Goal: Task Accomplishment & Management: Manage account settings

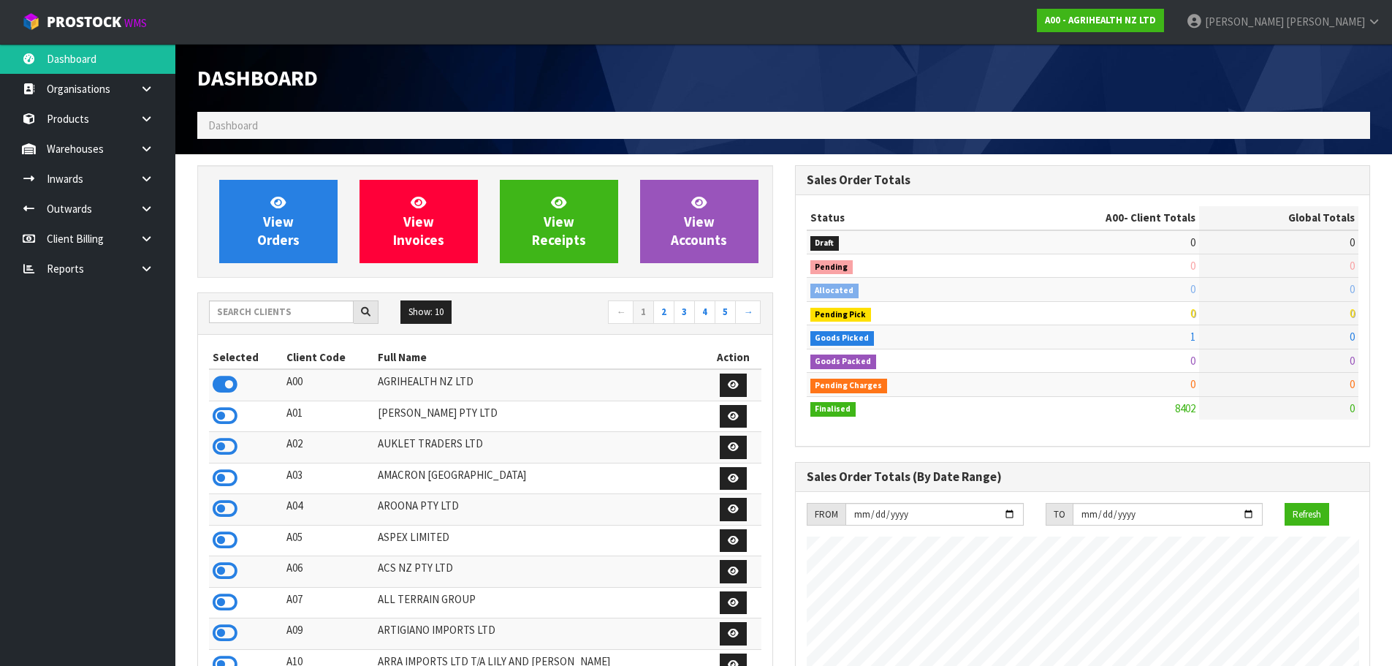
scroll to position [1107, 597]
click at [254, 309] on input "text" at bounding box center [281, 311] width 145 height 23
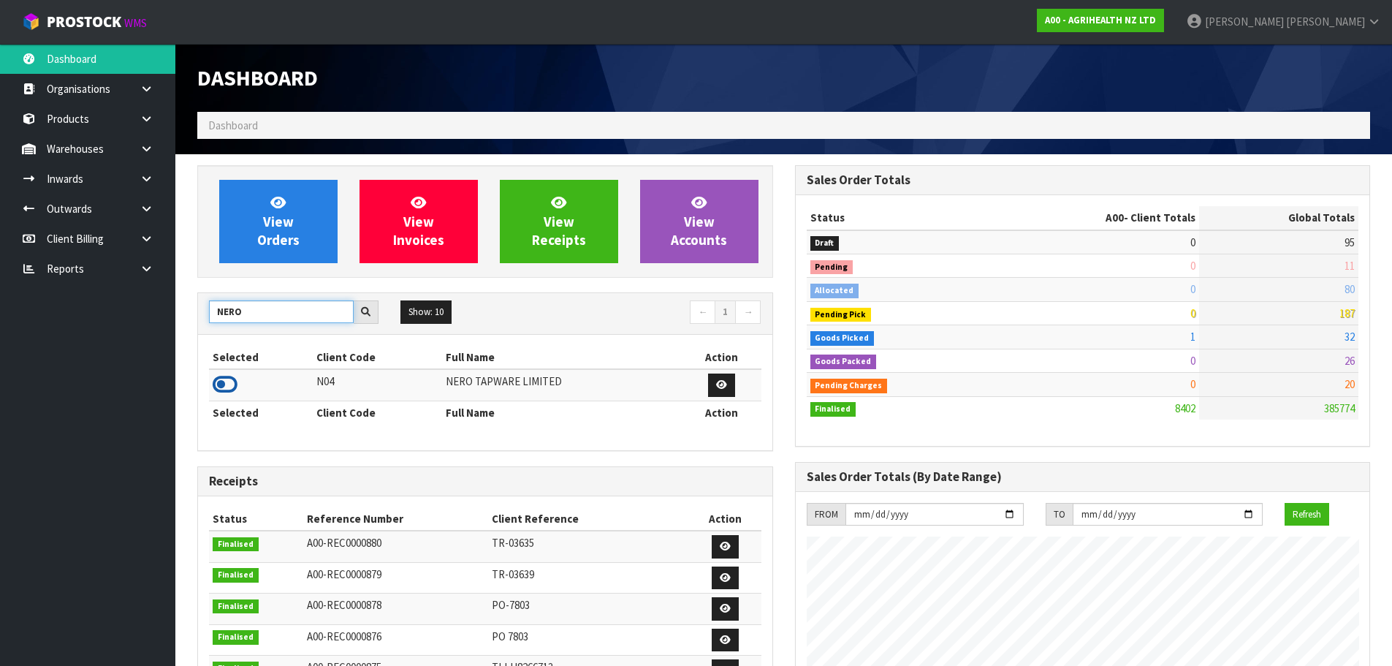
type input "NERO"
click at [233, 376] on icon at bounding box center [225, 384] width 25 height 22
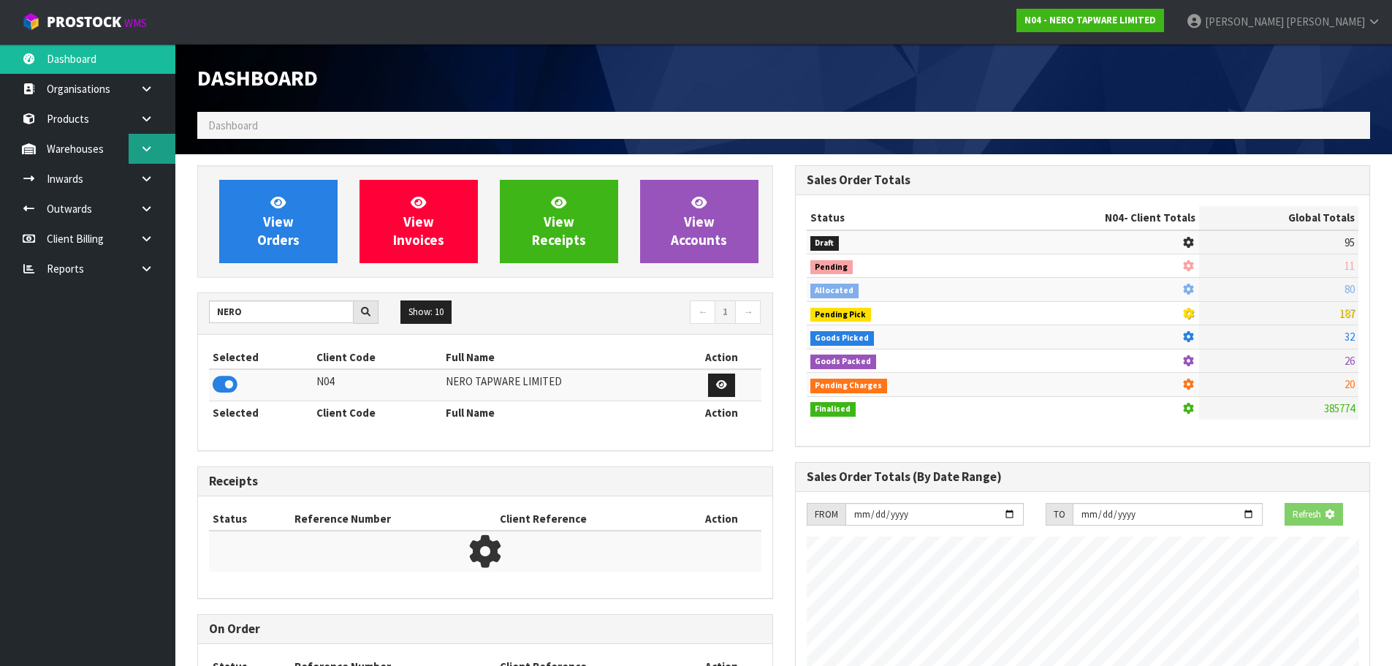
scroll to position [1138, 597]
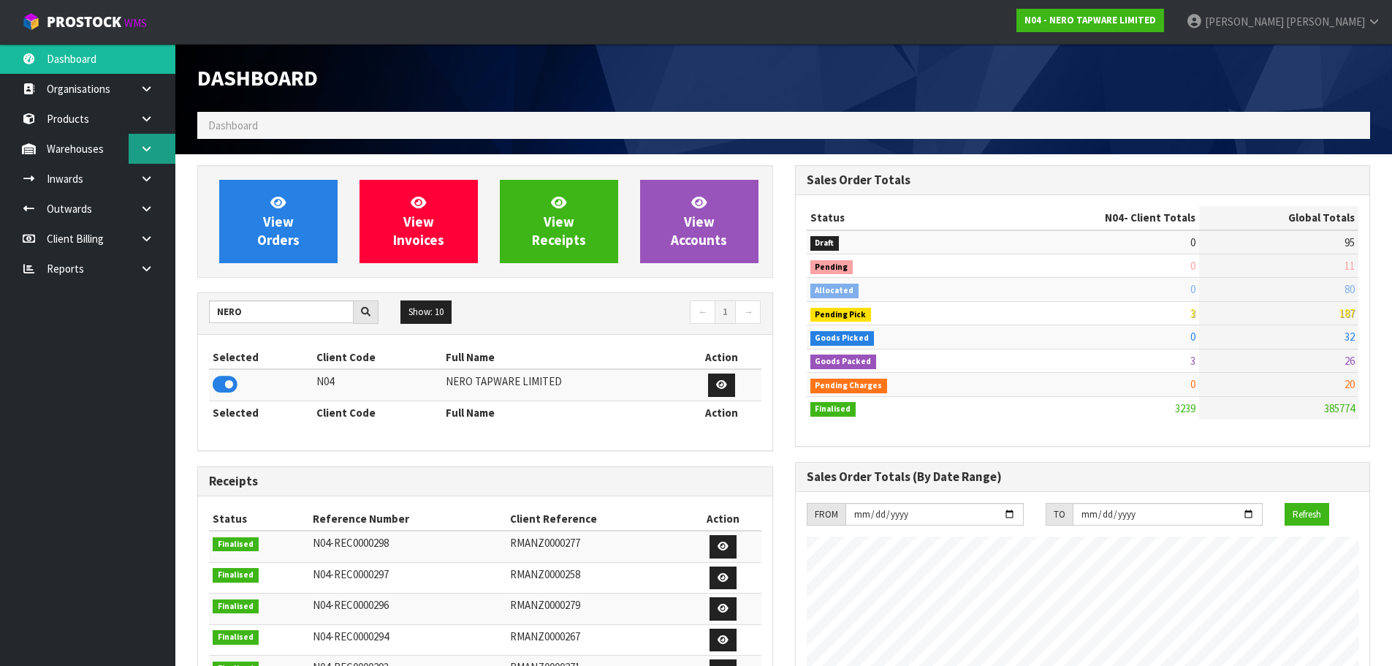
click at [149, 145] on icon at bounding box center [147, 148] width 14 height 11
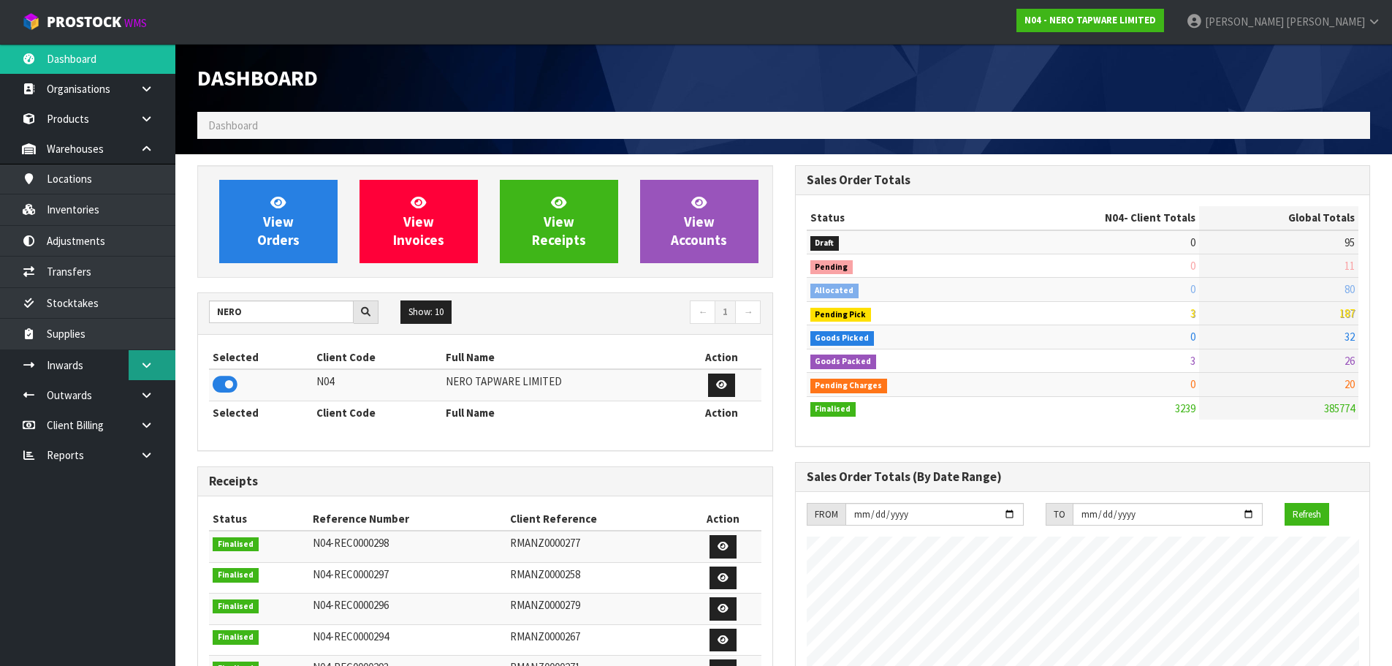
click at [149, 364] on icon at bounding box center [147, 364] width 14 height 11
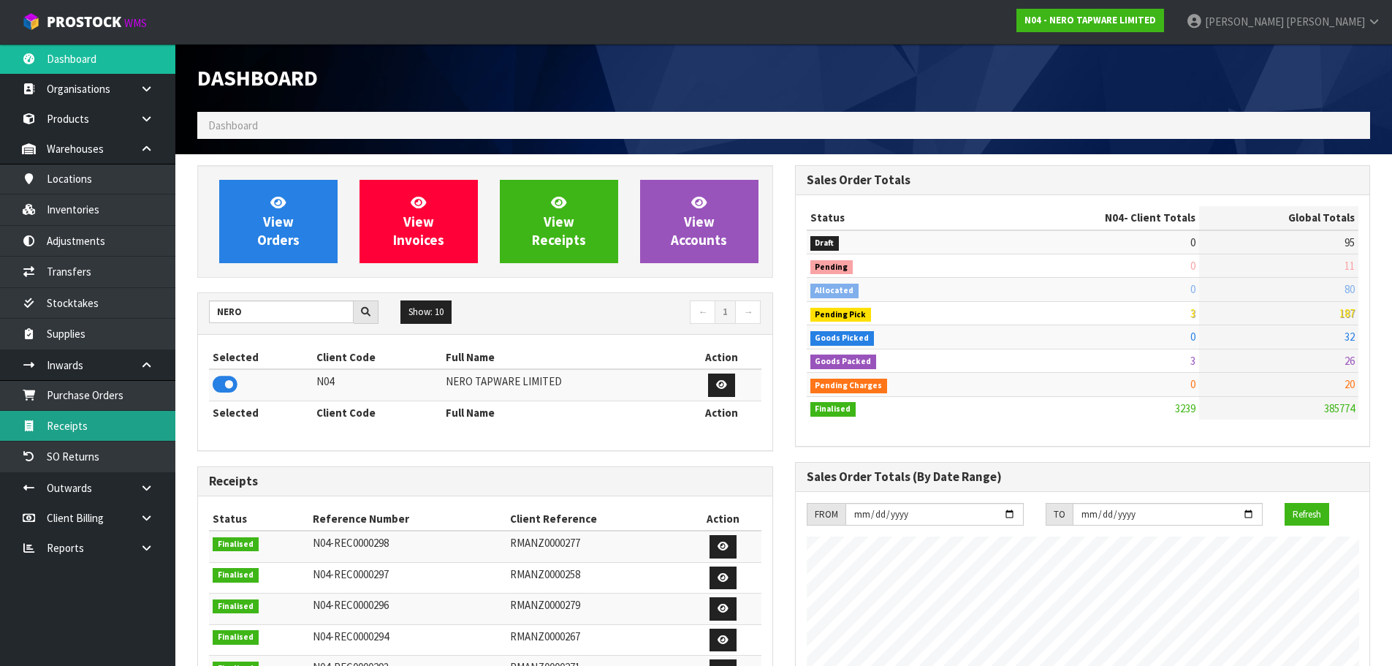
click at [95, 422] on link "Receipts" at bounding box center [87, 426] width 175 height 30
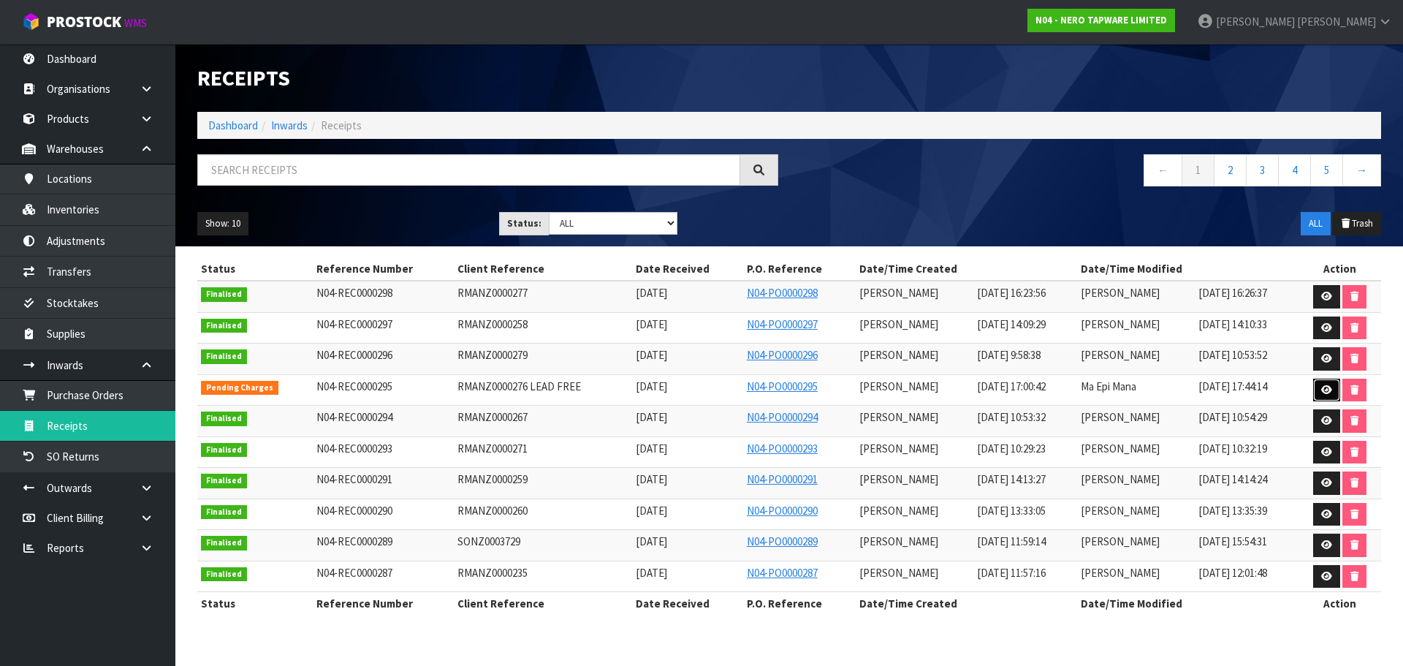
click at [1319, 392] on link at bounding box center [1326, 389] width 27 height 23
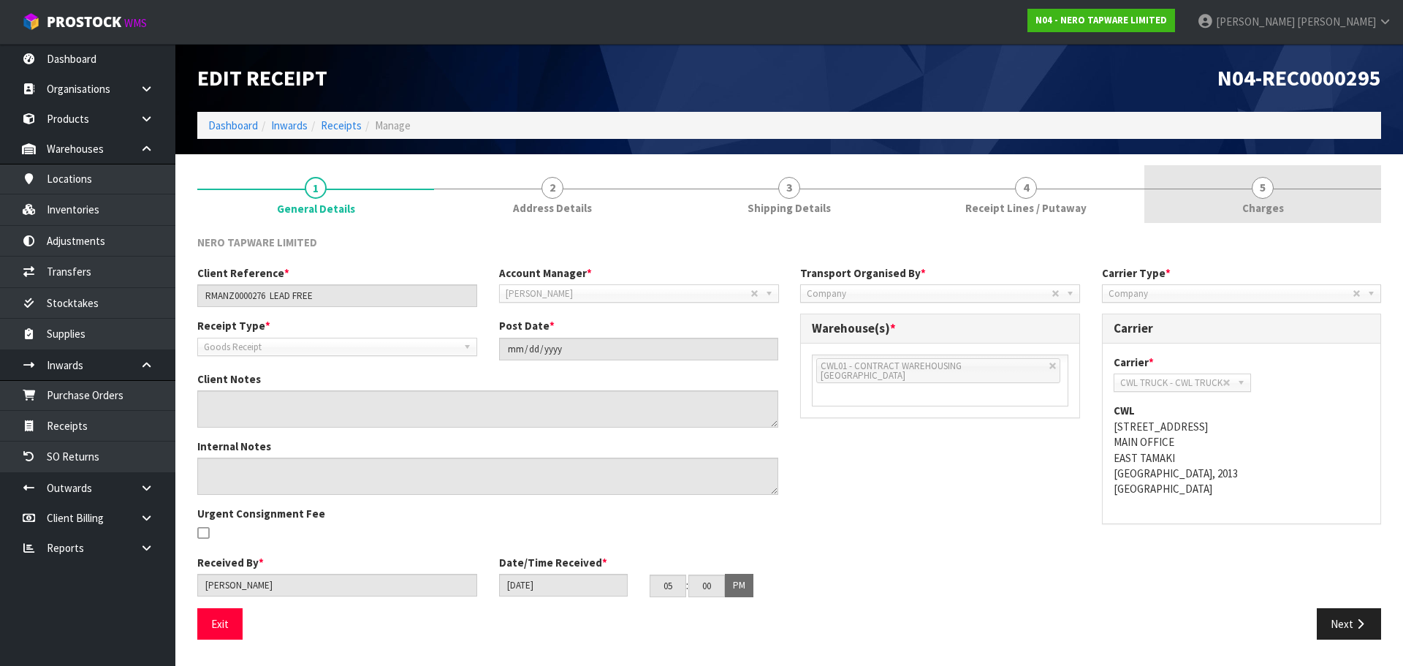
click at [1235, 187] on link "5 [GEOGRAPHIC_DATA]" at bounding box center [1262, 194] width 237 height 58
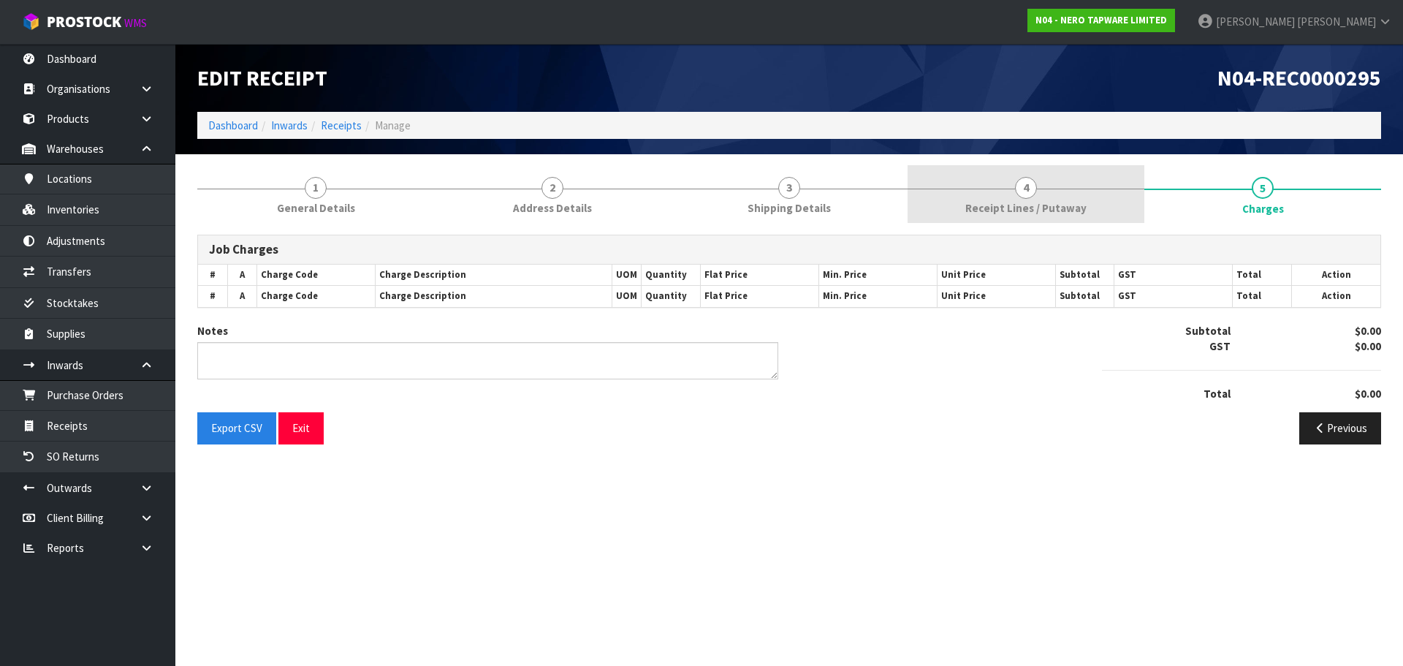
click at [1052, 187] on link "4 Receipt Lines / Putaway" at bounding box center [1025, 194] width 237 height 58
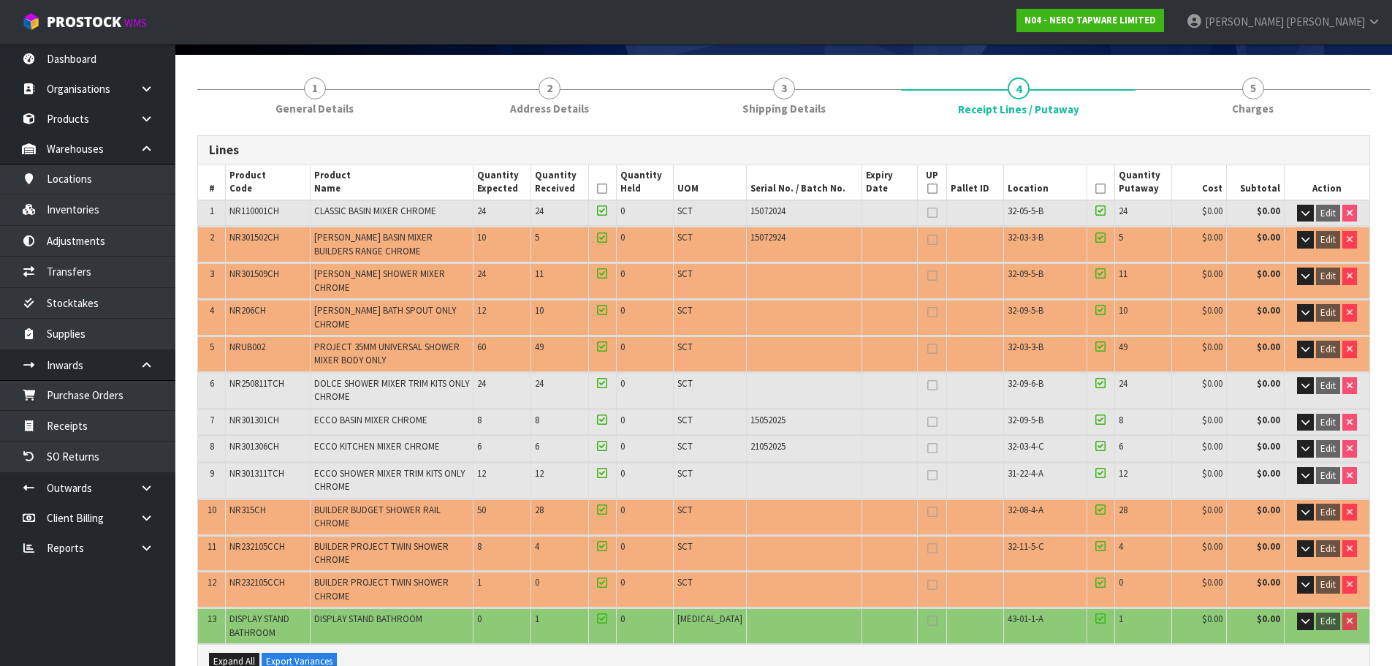
scroll to position [73, 0]
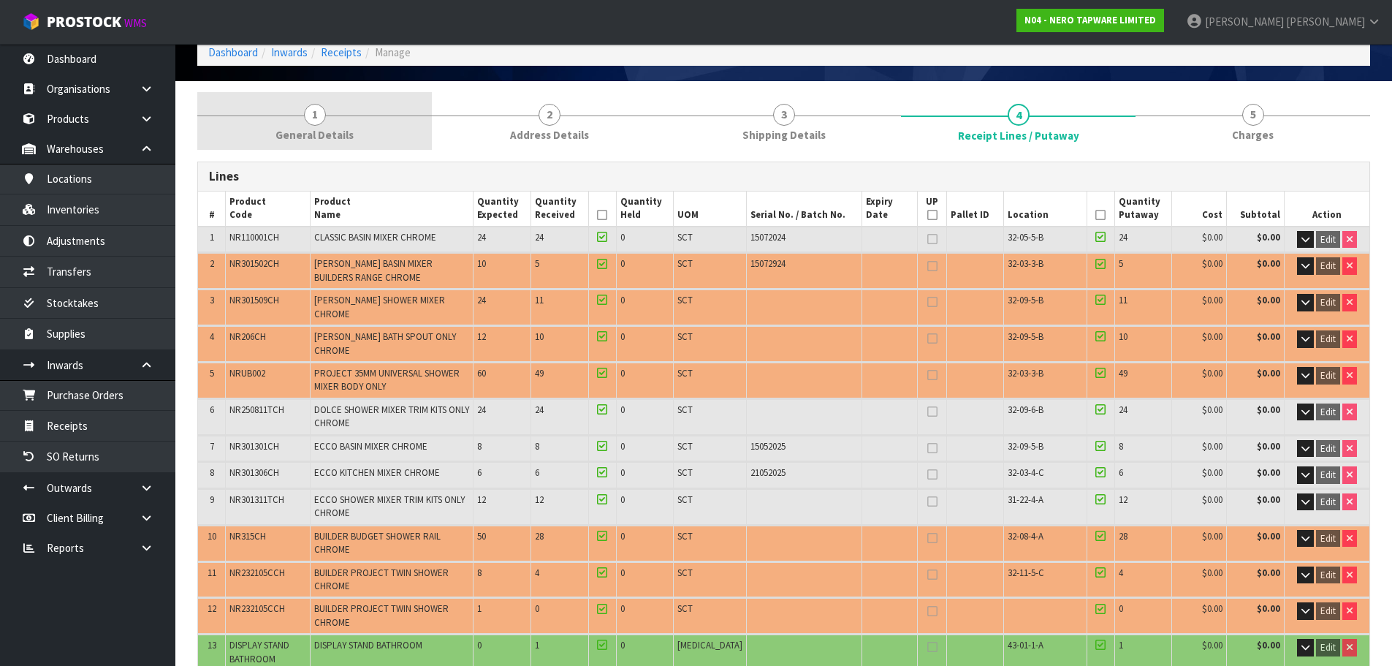
click at [291, 118] on link "1 General Details" at bounding box center [314, 121] width 235 height 58
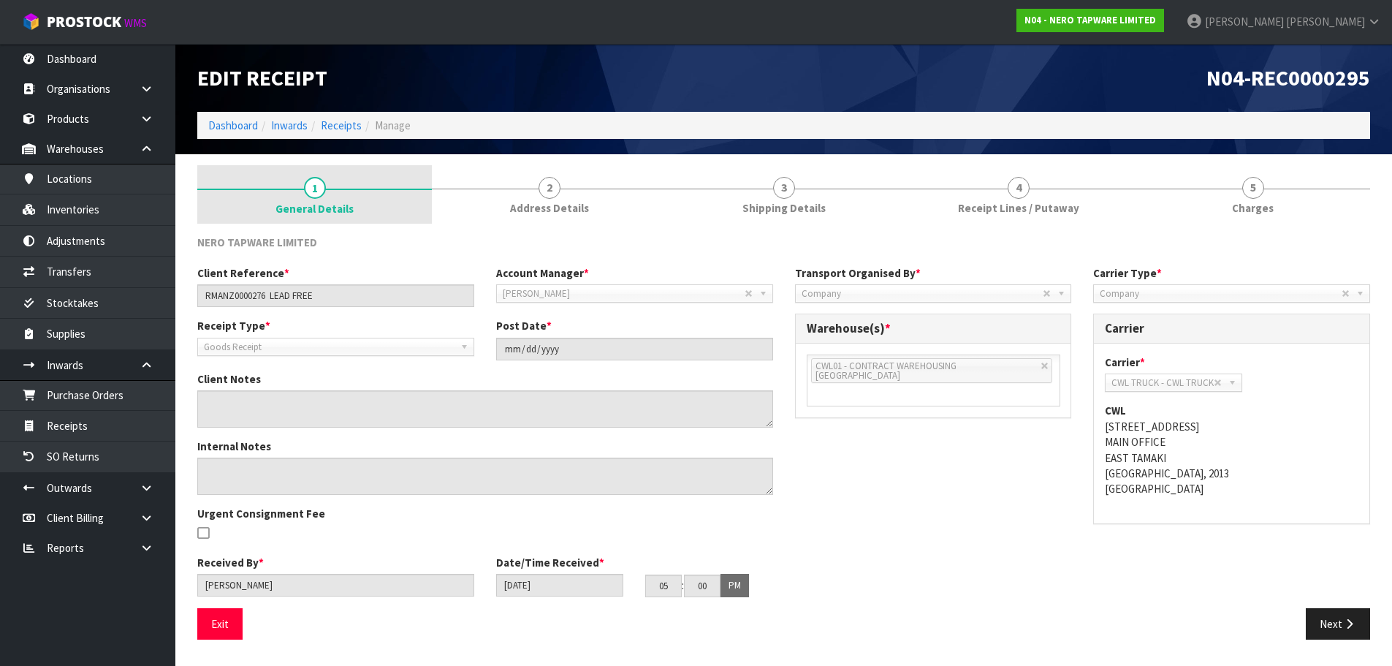
scroll to position [0, 0]
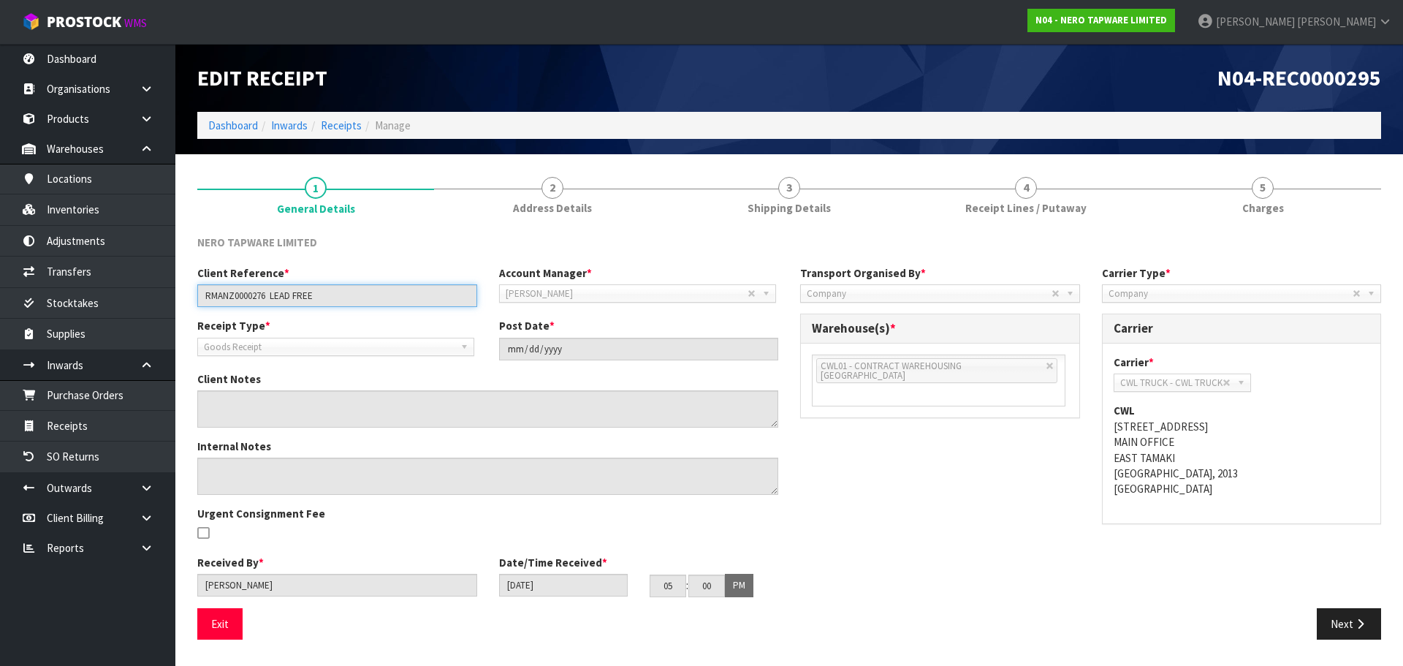
drag, startPoint x: 297, startPoint y: 297, endPoint x: 206, endPoint y: 307, distance: 91.8
click at [206, 307] on input "RMANZ0000276 LEAD FREE" at bounding box center [337, 295] width 280 height 23
click at [321, 300] on input "RMANZ0000276 LEAD FREE" at bounding box center [337, 295] width 280 height 23
click at [237, 291] on input "RMANZ0000276 LEAD FREE" at bounding box center [337, 295] width 280 height 23
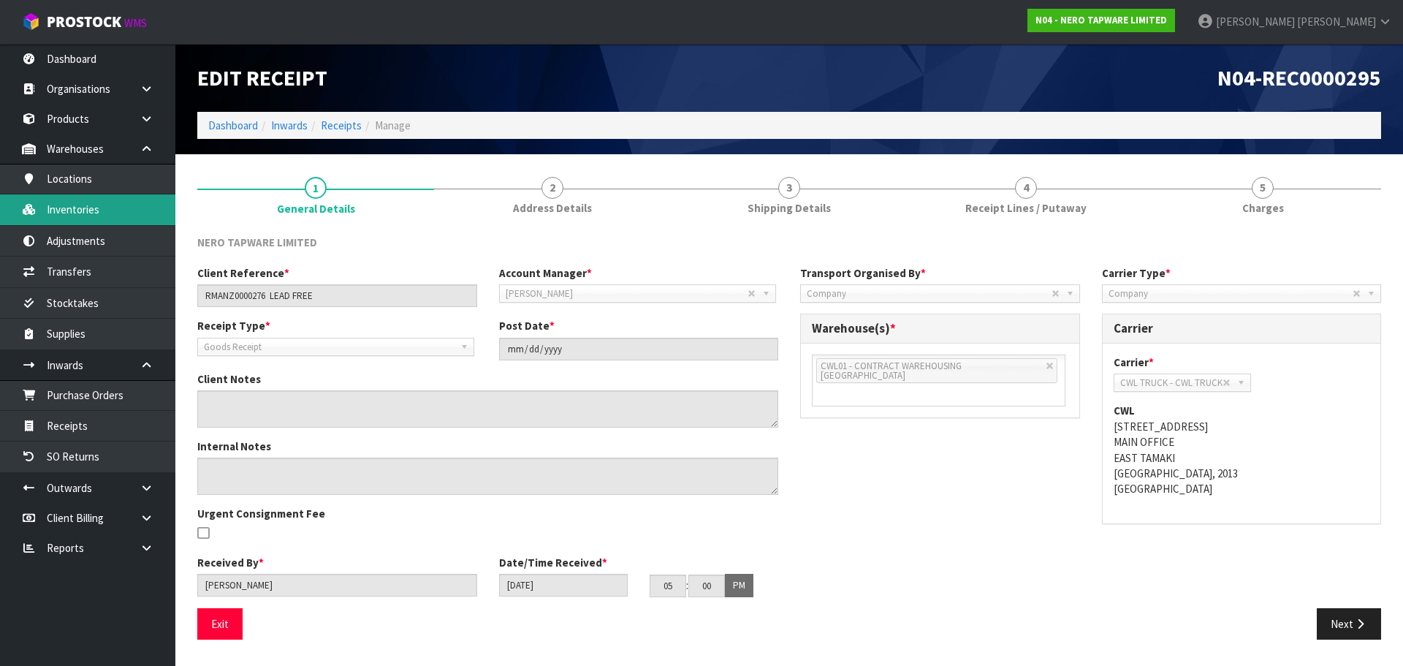
click at [118, 212] on link "Inventories" at bounding box center [87, 209] width 175 height 30
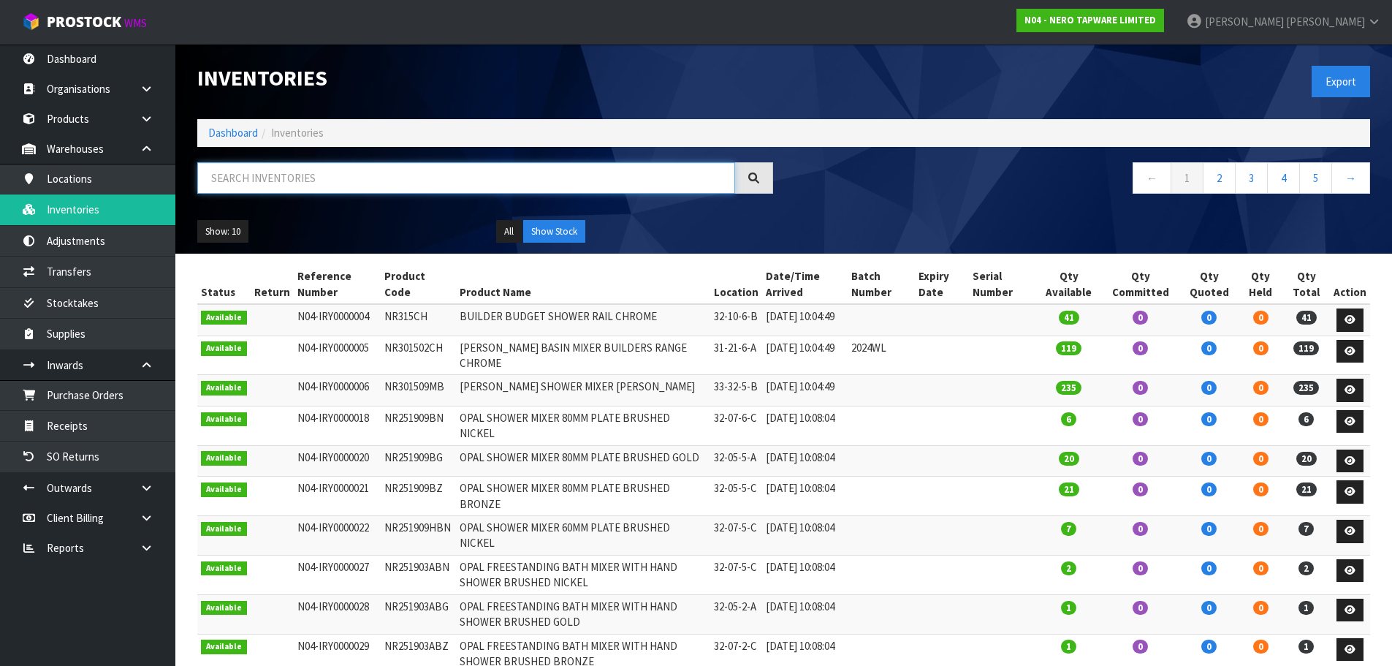
click at [249, 169] on input "text" at bounding box center [466, 177] width 538 height 31
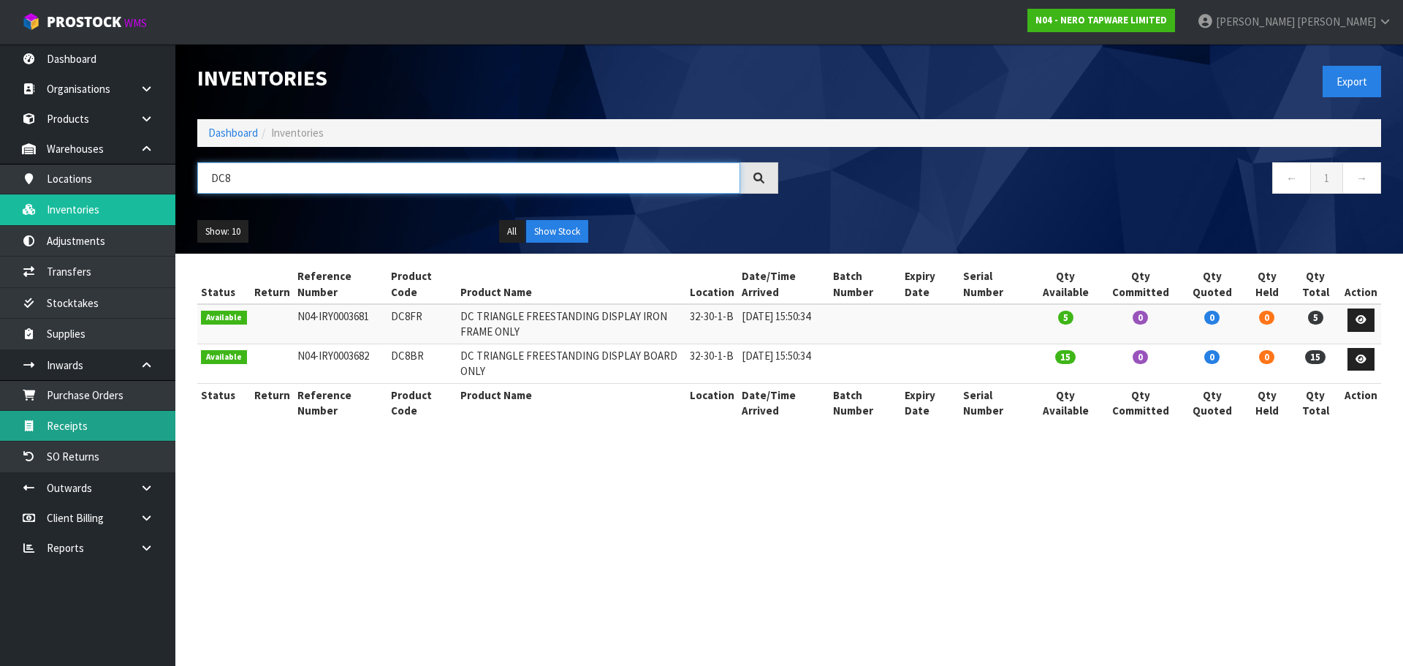
type input "DC8"
click at [101, 425] on link "Receipts" at bounding box center [87, 426] width 175 height 30
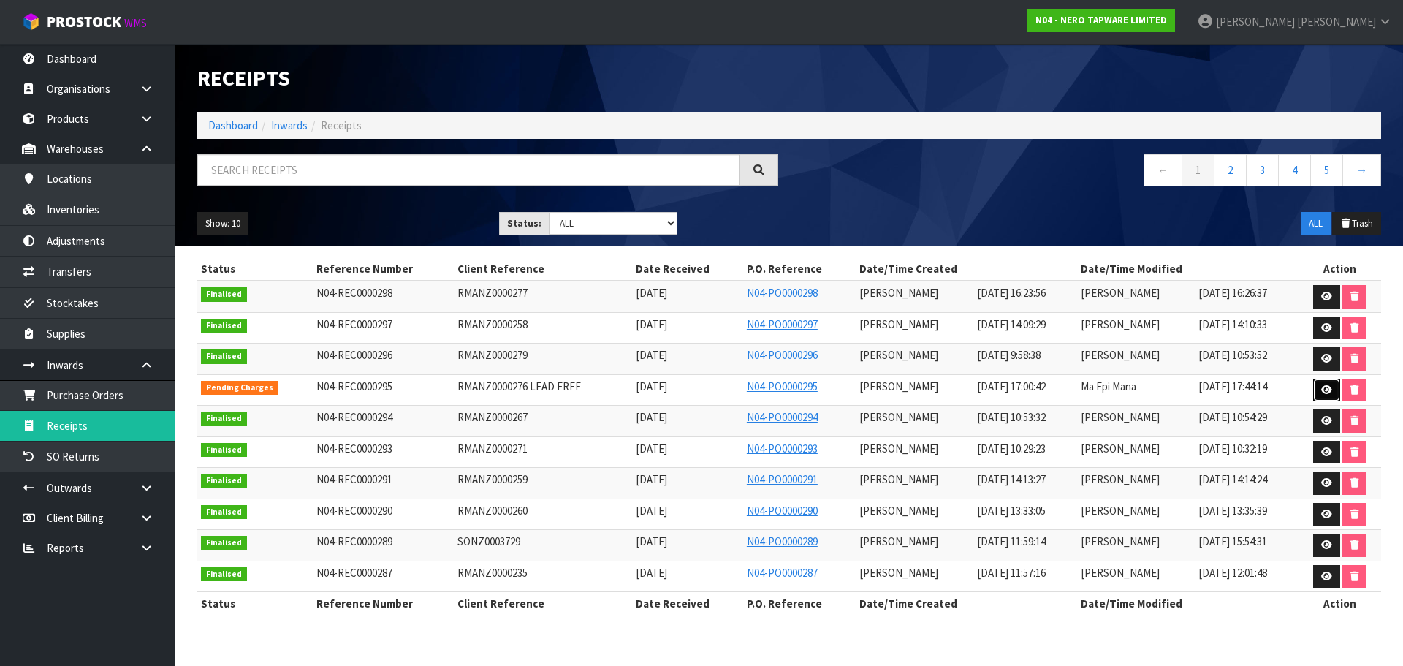
click at [1333, 386] on link at bounding box center [1326, 389] width 27 height 23
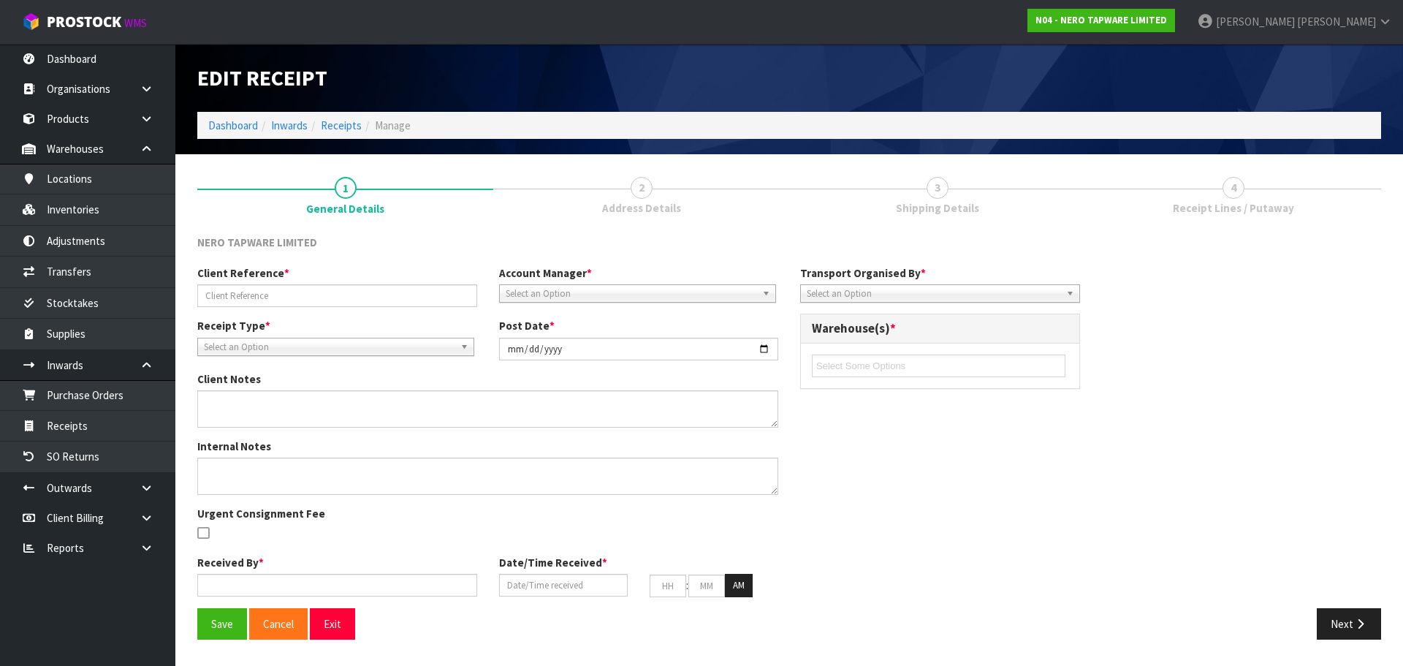
type input "RMANZ0000276 LEAD FREE"
type input "[DATE]"
type input "[PERSON_NAME]"
type input "[DATE]"
type input "05"
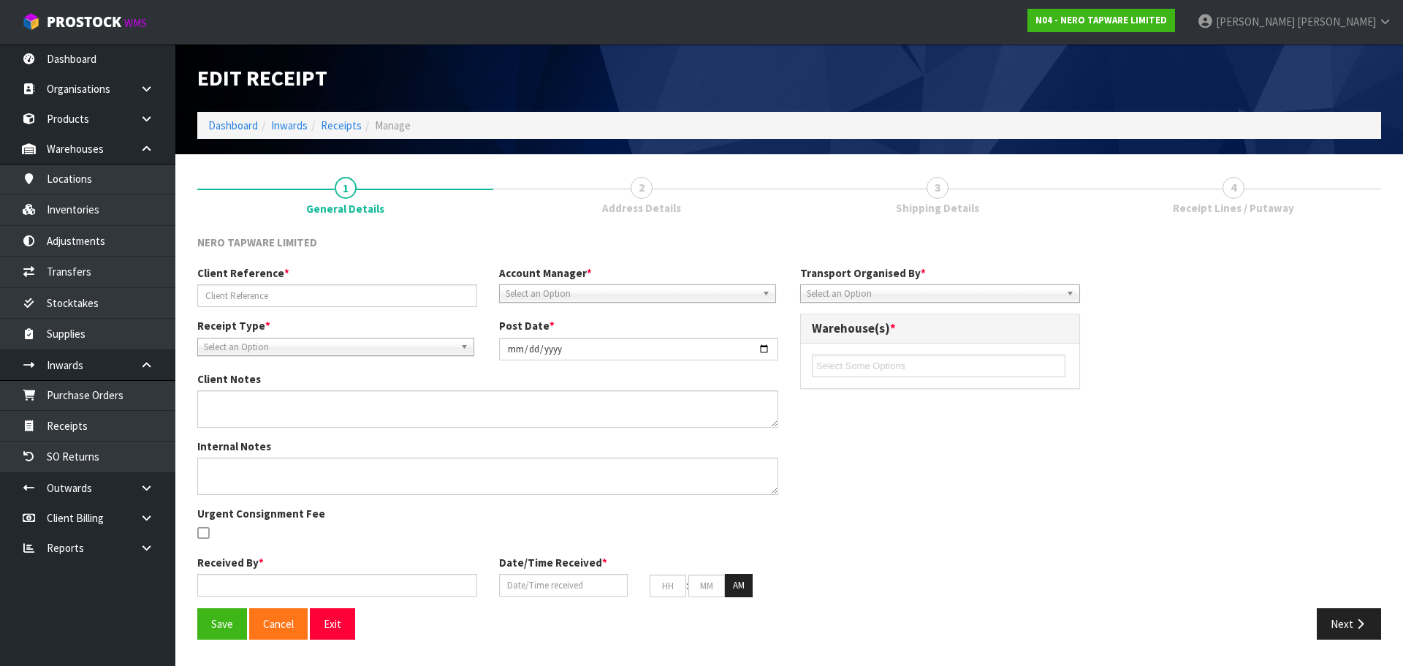
type input "00"
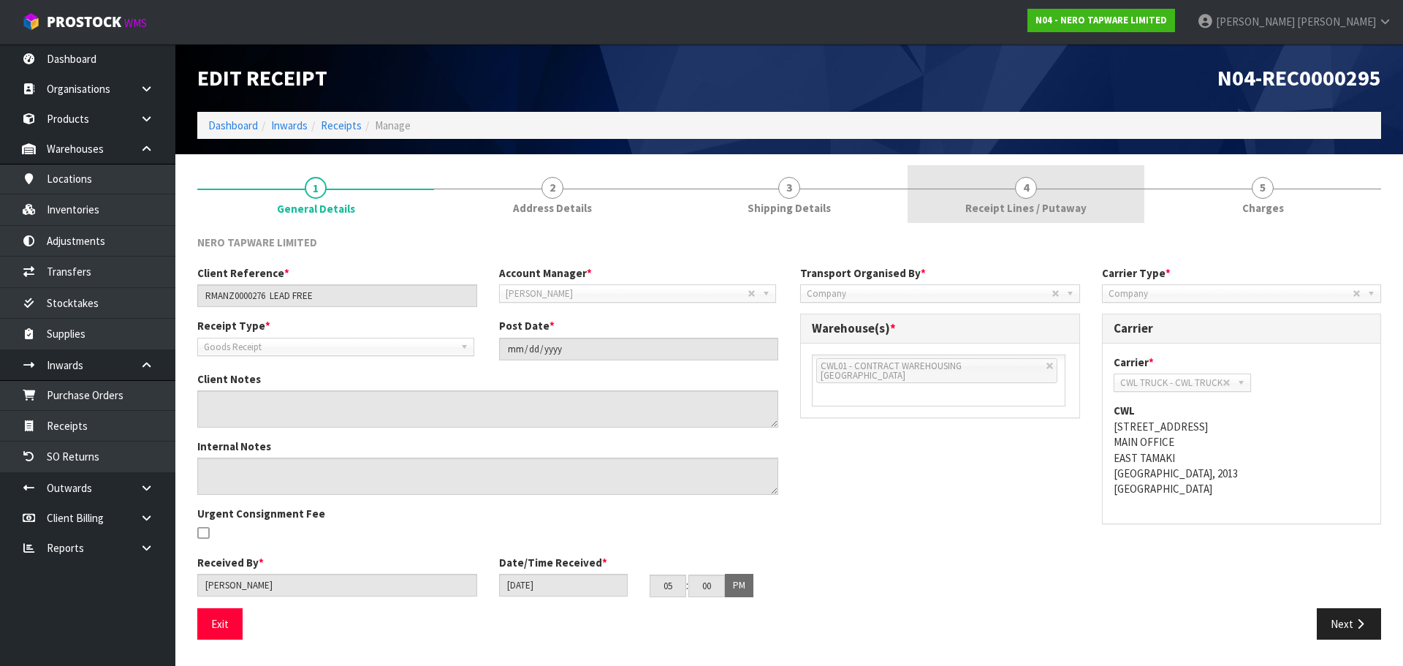
click at [1059, 203] on span "Receipt Lines / Putaway" at bounding box center [1025, 207] width 121 height 15
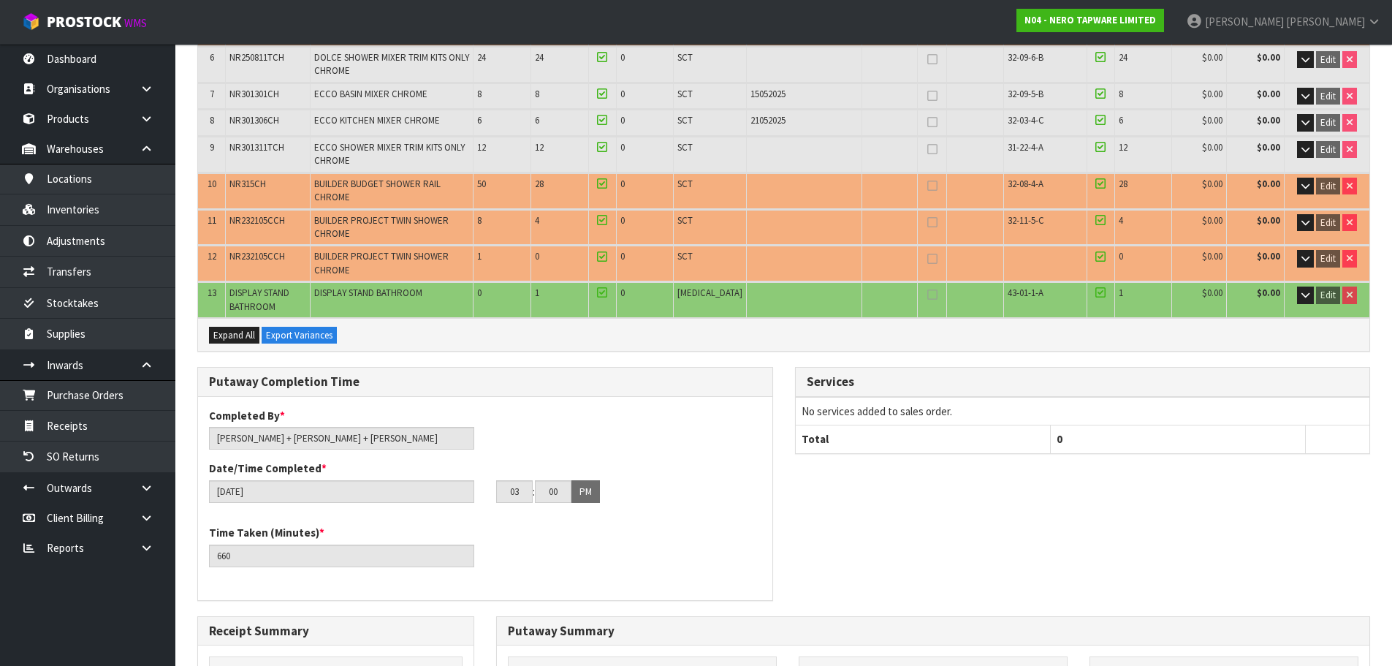
scroll to position [292, 0]
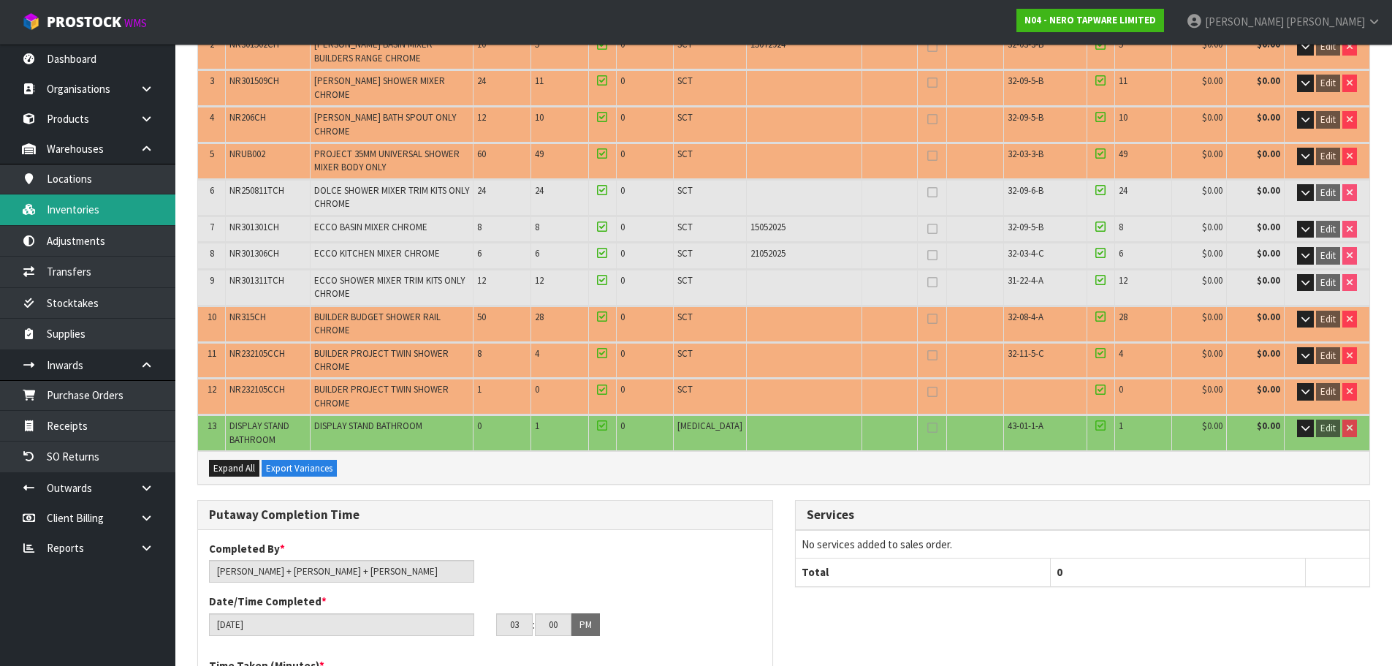
click at [91, 215] on link "Inventories" at bounding box center [87, 209] width 175 height 30
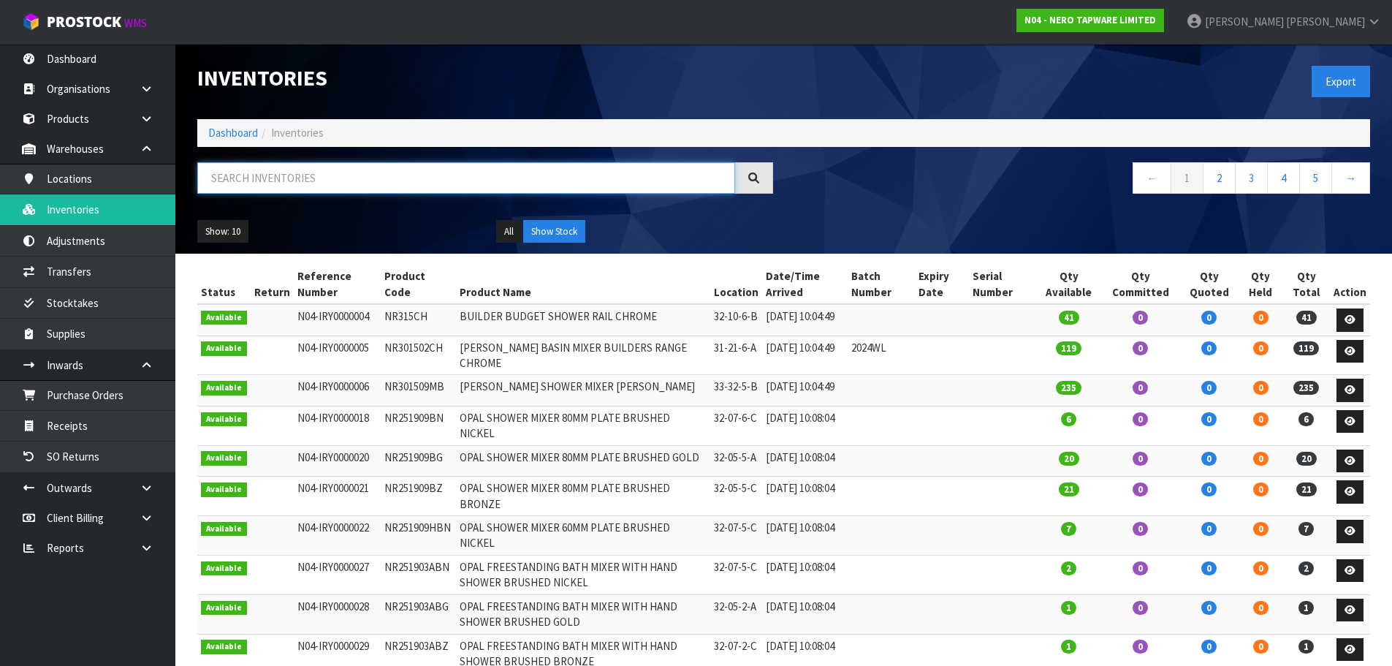
click at [264, 191] on input "text" at bounding box center [466, 177] width 538 height 31
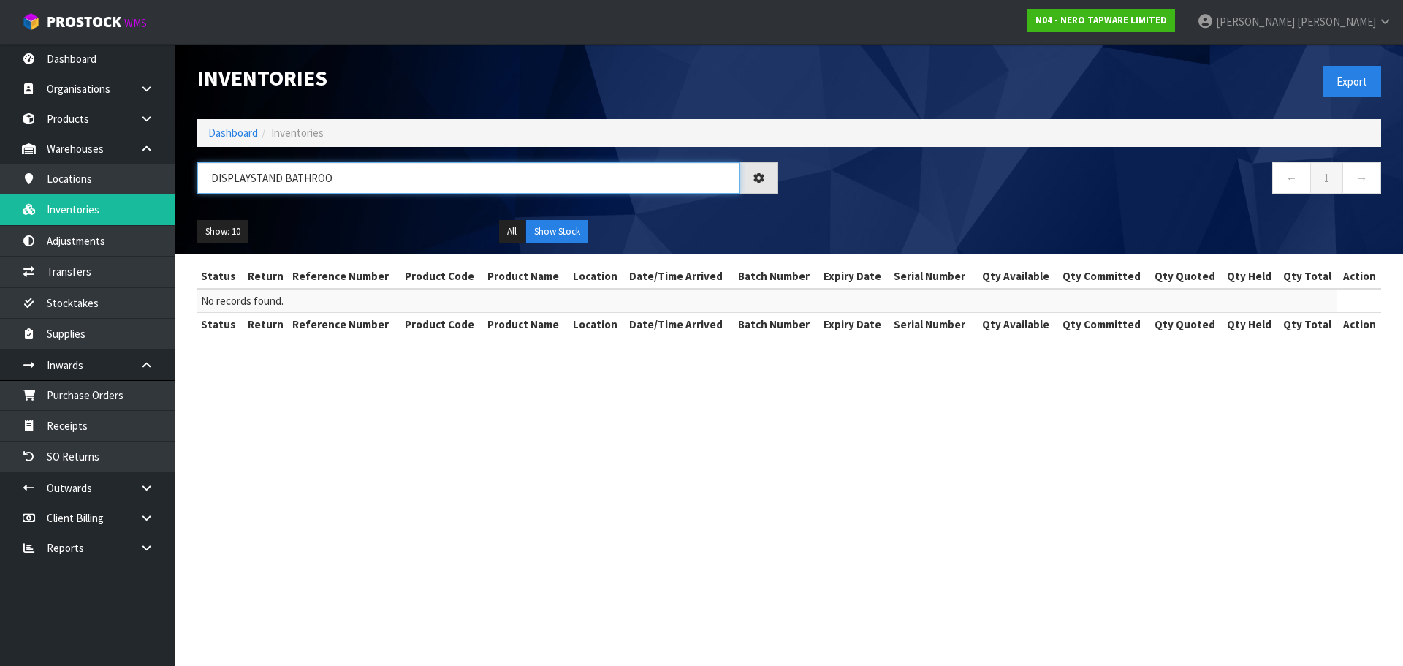
type input "DISPLAY STAND BATHROO"
